Goal: Task Accomplishment & Management: Manage account settings

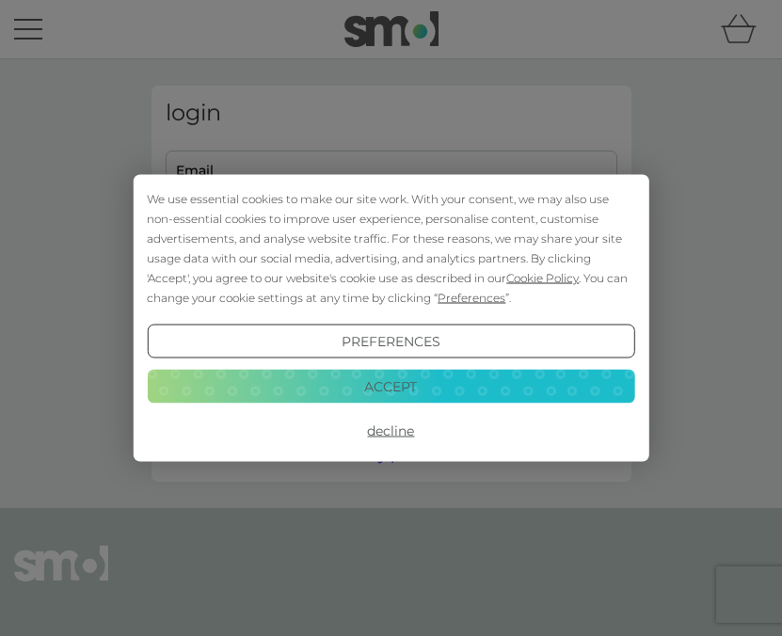
click at [407, 382] on button "Accept" at bounding box center [390, 386] width 487 height 34
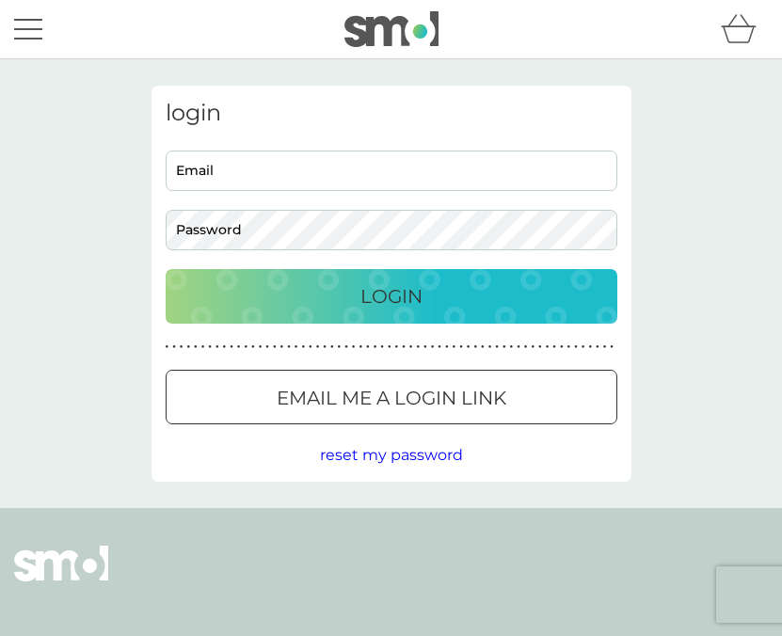
click at [303, 150] on div "login Email Password Login ● ● ● ● ● ● ● ● ● ● ● ● ● ● ● ● ● ● ● ● ● ● ● ● ● ● …" at bounding box center [391, 284] width 480 height 396
click at [303, 160] on input "Email" at bounding box center [392, 171] width 452 height 40
type input "[EMAIL_ADDRESS][DOMAIN_NAME]"
click at [318, 286] on div "Login" at bounding box center [391, 296] width 414 height 30
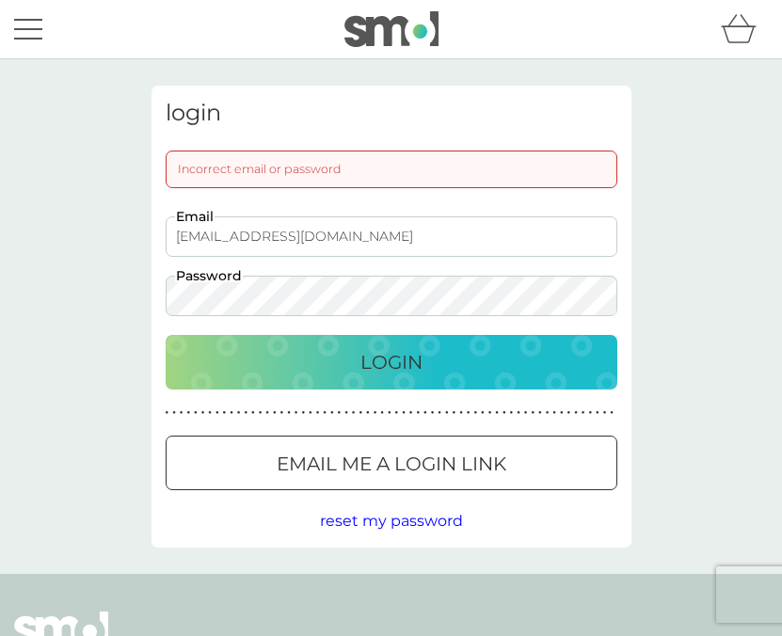
click at [289, 382] on button "Login" at bounding box center [392, 362] width 452 height 55
click at [258, 369] on div "Login" at bounding box center [391, 362] width 414 height 30
click at [44, 294] on div "login Incorrect email or password [EMAIL_ADDRESS][DOMAIN_NAME] Email Password L…" at bounding box center [391, 316] width 782 height 515
click at [246, 367] on div "Login" at bounding box center [391, 362] width 414 height 30
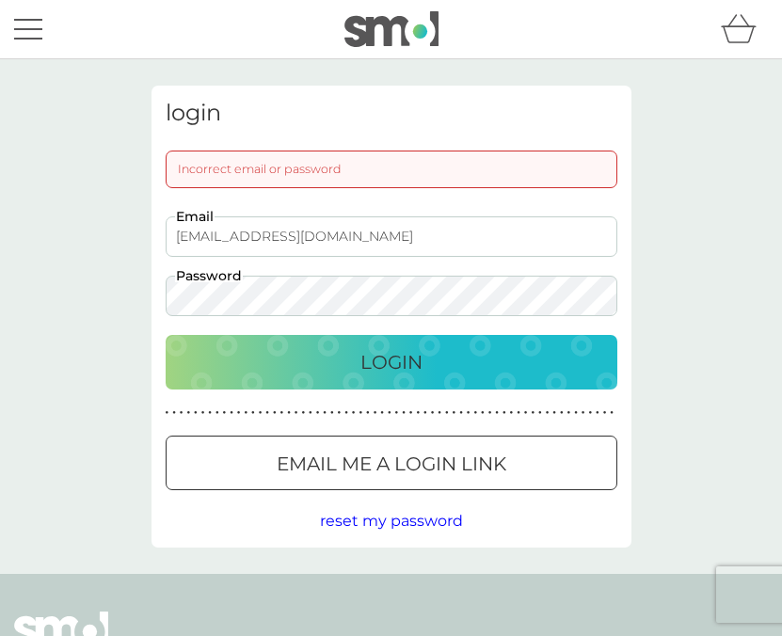
click at [37, 281] on div "login Incorrect email or password [EMAIL_ADDRESS][DOMAIN_NAME] Email Password L…" at bounding box center [391, 316] width 782 height 515
click at [279, 374] on div "Login" at bounding box center [391, 362] width 414 height 30
click at [74, 284] on div "login Incorrect email or password [EMAIL_ADDRESS][DOMAIN_NAME] Email Password L…" at bounding box center [391, 316] width 782 height 515
click at [252, 360] on div "Login" at bounding box center [391, 362] width 414 height 30
click at [356, 474] on p "Email me a login link" at bounding box center [392, 464] width 230 height 30
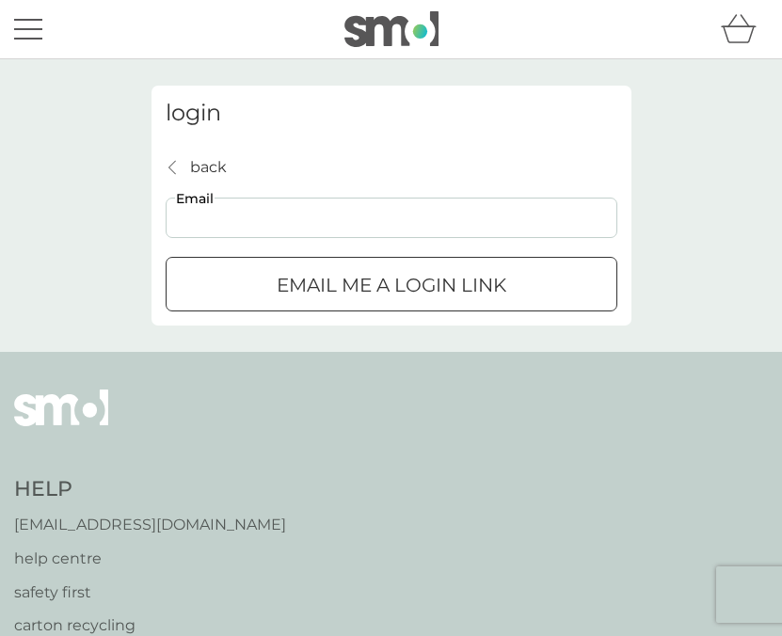
click at [365, 201] on input "Email" at bounding box center [392, 218] width 452 height 40
type input "[EMAIL_ADDRESS][DOMAIN_NAME]"
click at [337, 284] on p "Email me a login link" at bounding box center [392, 285] width 230 height 30
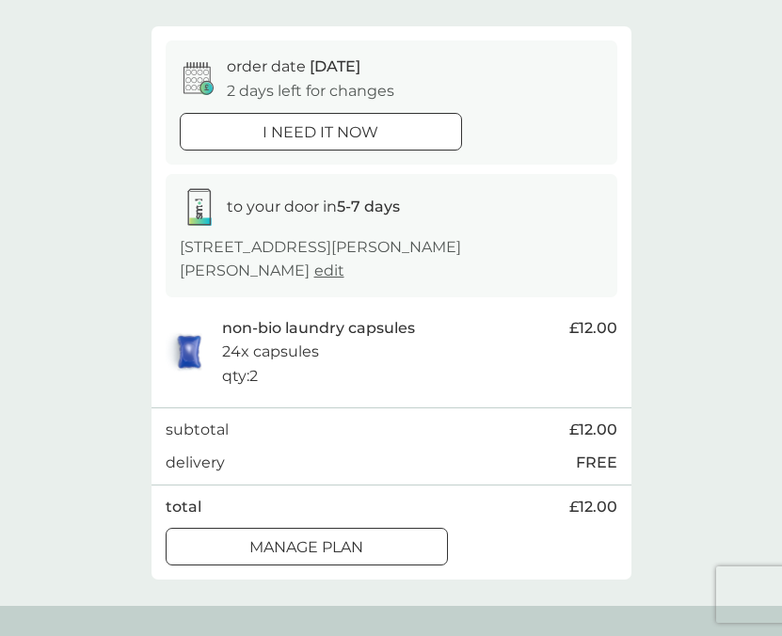
scroll to position [155, 0]
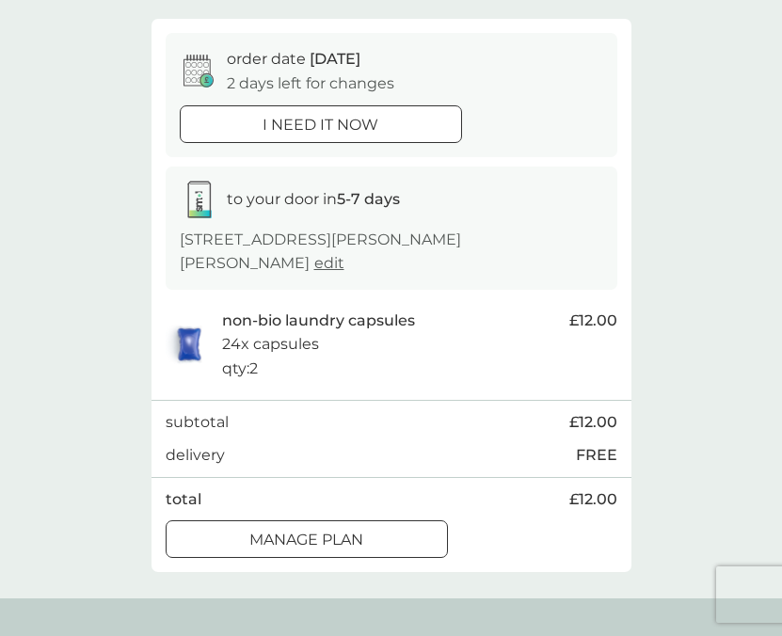
click at [305, 531] on div at bounding box center [307, 541] width 68 height 20
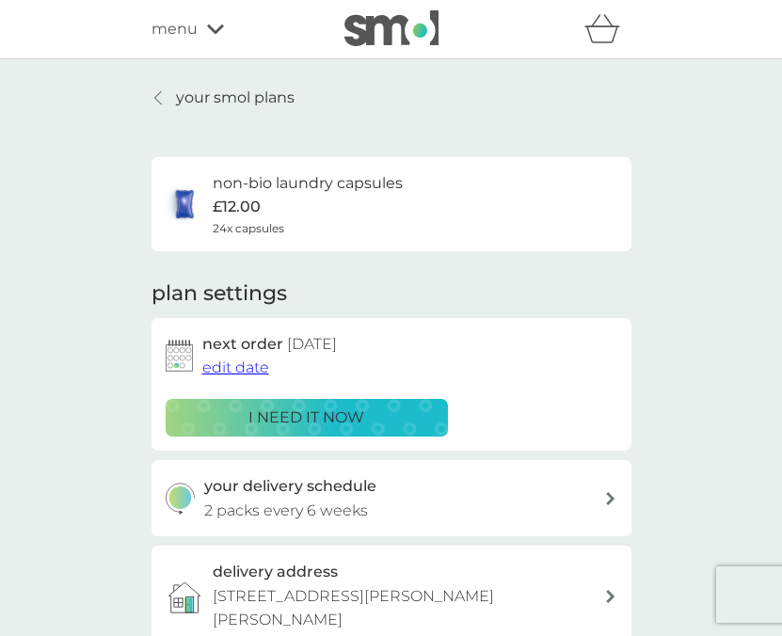
click at [244, 364] on span "edit date" at bounding box center [235, 367] width 67 height 18
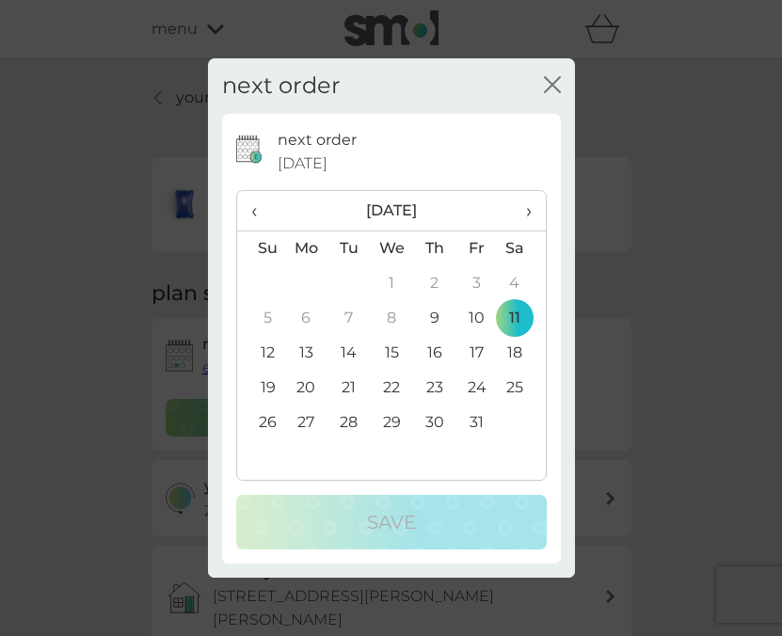
click at [476, 425] on td "31" at bounding box center [476, 423] width 42 height 35
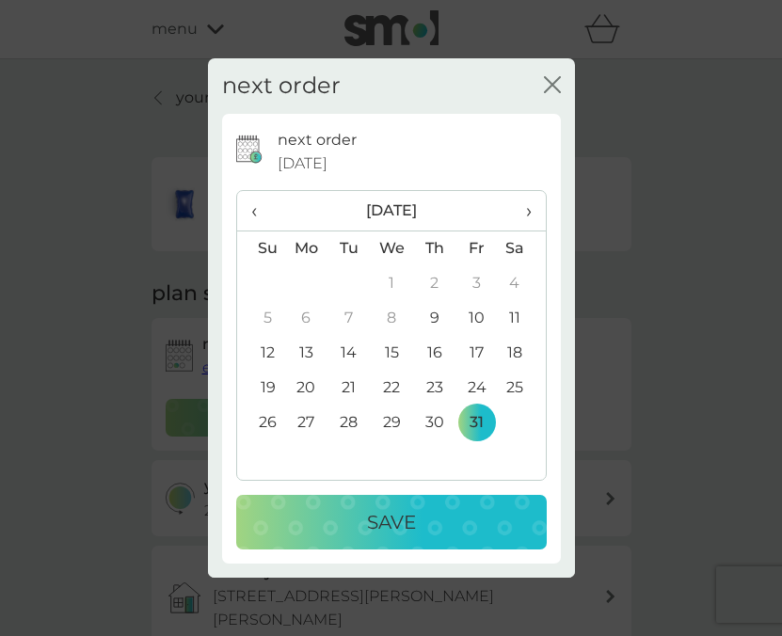
click at [414, 517] on p "Save" at bounding box center [391, 522] width 49 height 30
